Goal: Entertainment & Leisure: Consume media (video, audio)

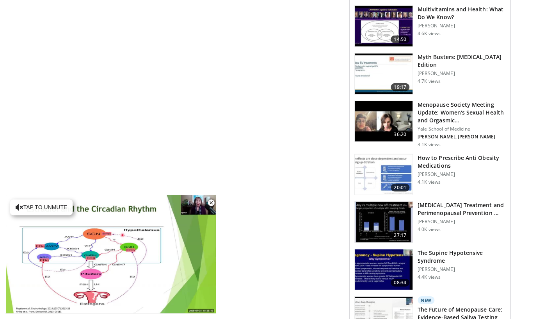
scroll to position [703, 0]
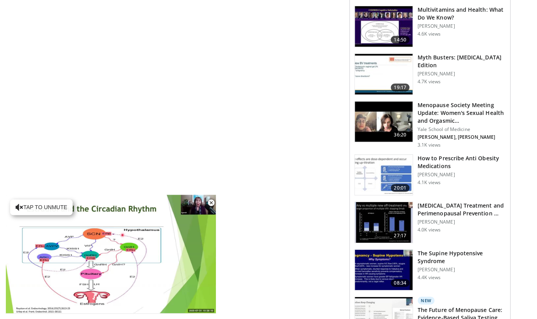
click at [435, 154] on h3 "How to Prescribe Anti Obesity Medications" at bounding box center [462, 162] width 88 height 16
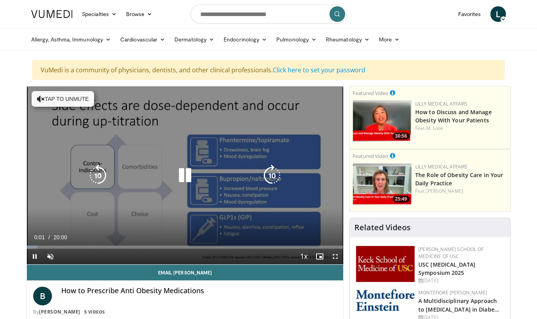
click at [187, 175] on icon "Video Player" at bounding box center [185, 175] width 22 height 22
